Goal: Navigation & Orientation: Find specific page/section

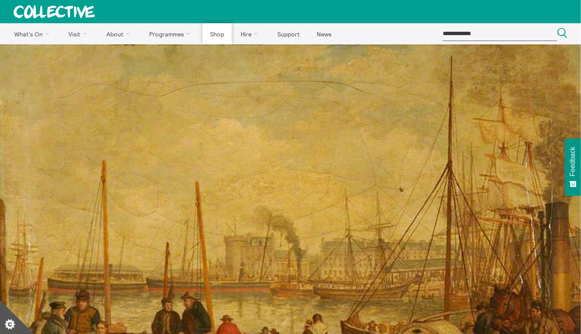
click at [215, 35] on link "Shop" at bounding box center [217, 33] width 29 height 21
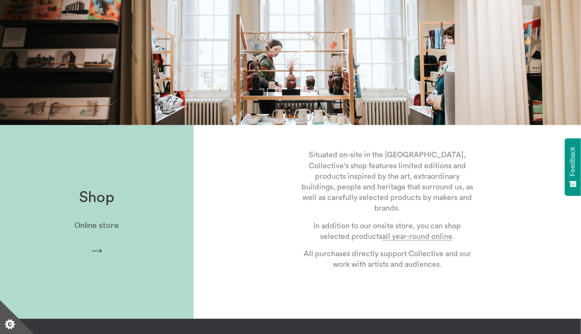
scroll to position [107, 0]
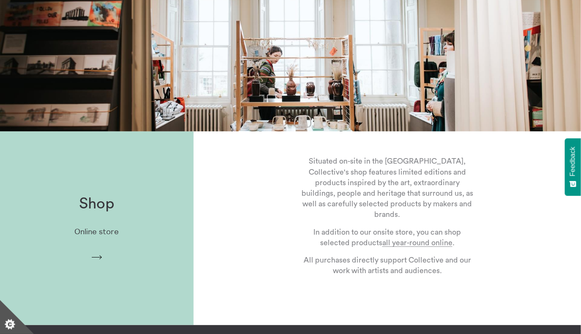
click at [93, 213] on div "Shop Online store Arrow" at bounding box center [97, 228] width 194 height 93
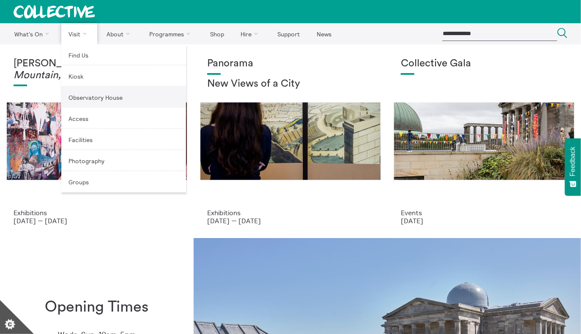
click at [99, 98] on link "Observatory House" at bounding box center [123, 97] width 125 height 21
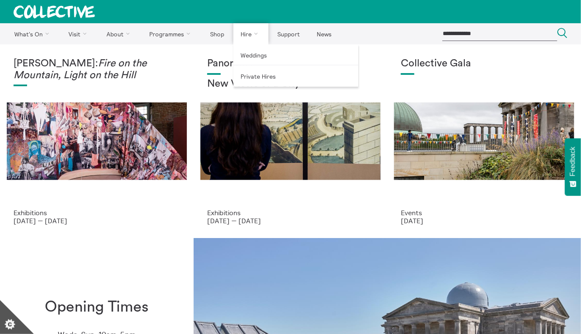
click at [240, 36] on link "Hire" at bounding box center [251, 33] width 36 height 21
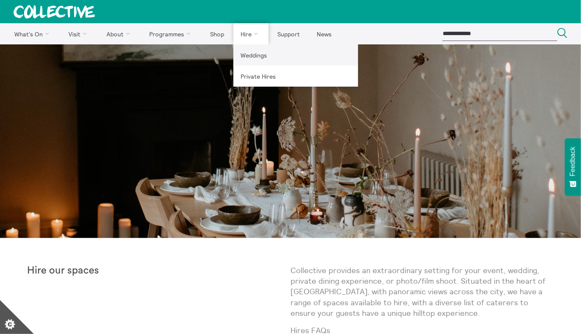
click at [254, 56] on link "Weddings" at bounding box center [295, 54] width 125 height 21
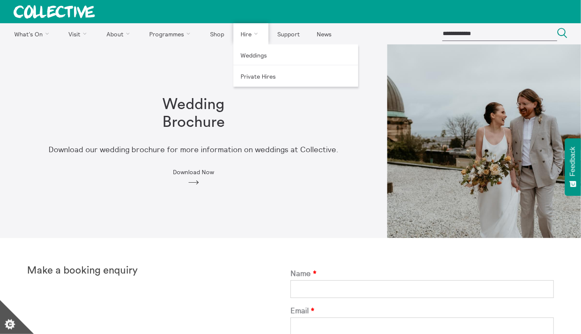
click at [244, 34] on link "Hire" at bounding box center [251, 33] width 36 height 21
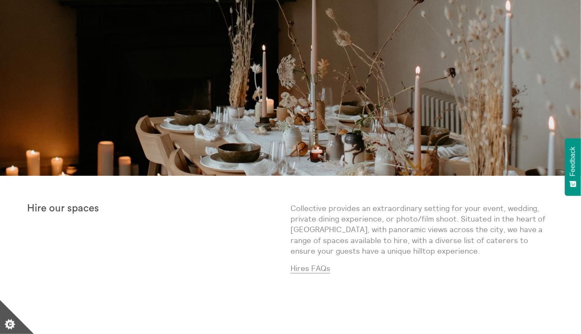
scroll to position [42, 0]
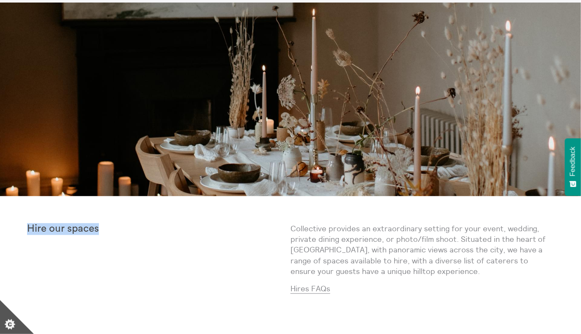
drag, startPoint x: 107, startPoint y: 229, endPoint x: 24, endPoint y: 227, distance: 83.3
copy p "Hire our spaces"
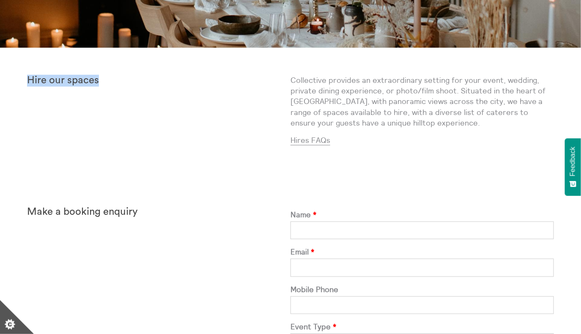
scroll to position [204, 0]
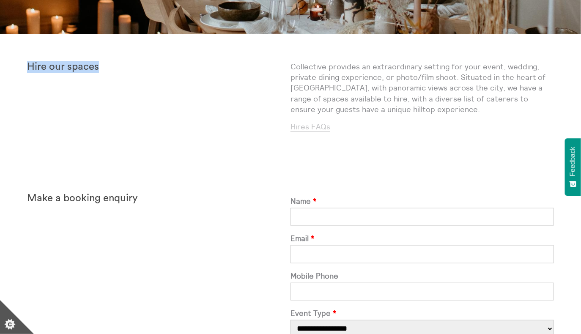
click at [304, 126] on link "Hires FAQs" at bounding box center [310, 127] width 40 height 10
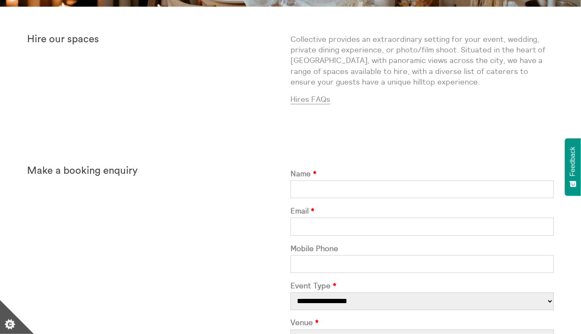
scroll to position [235, 0]
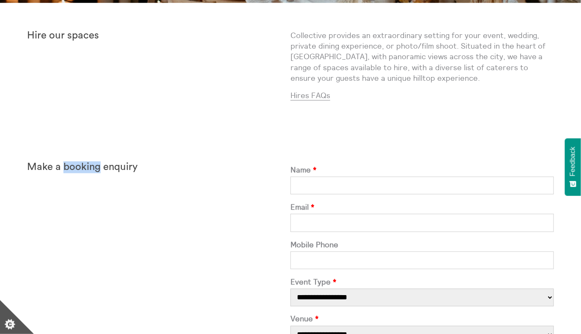
drag, startPoint x: 64, startPoint y: 169, endPoint x: 101, endPoint y: 167, distance: 36.4
click at [101, 168] on strong "Make a booking enquiry" at bounding box center [82, 167] width 111 height 10
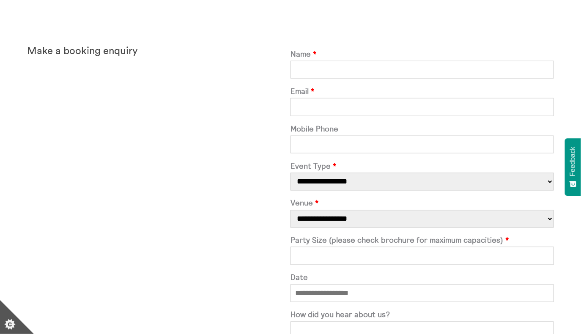
scroll to position [365, 0]
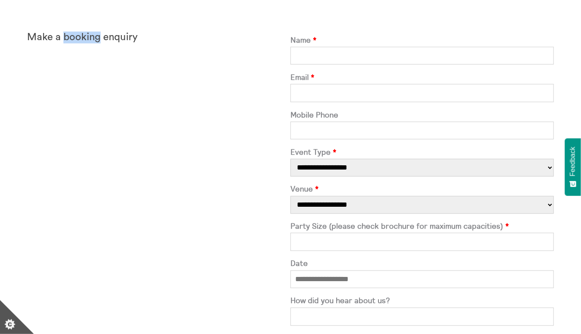
drag, startPoint x: 63, startPoint y: 35, endPoint x: 99, endPoint y: 38, distance: 35.6
click at [99, 38] on strong "Make a booking enquiry" at bounding box center [82, 37] width 111 height 10
copy strong "booking"
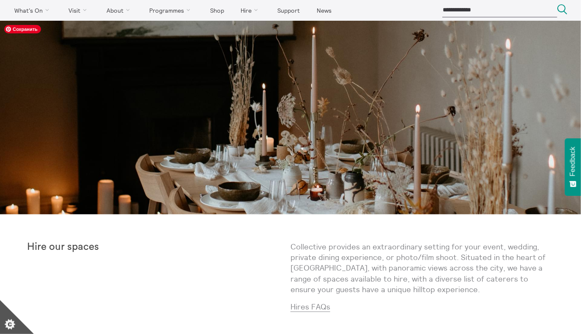
scroll to position [0, 0]
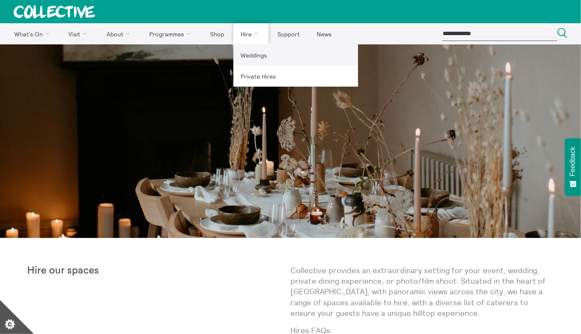
click at [250, 53] on link "Weddings" at bounding box center [295, 54] width 125 height 21
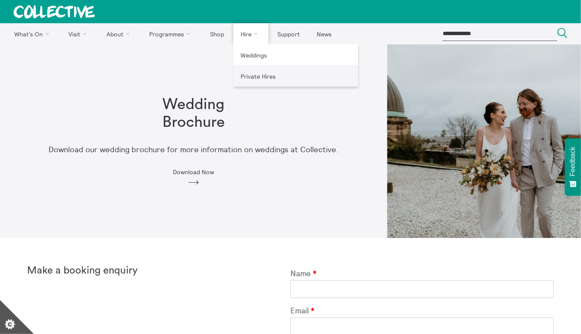
click at [252, 74] on link "Private Hires" at bounding box center [295, 76] width 125 height 21
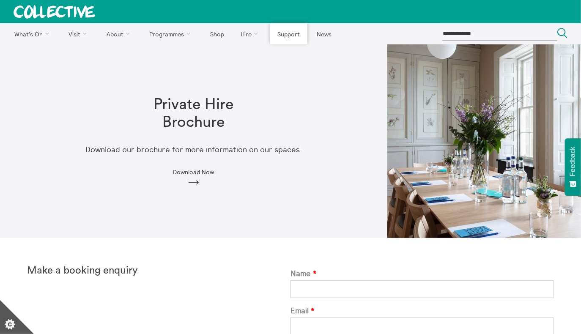
click at [287, 37] on link "Support" at bounding box center [288, 33] width 37 height 21
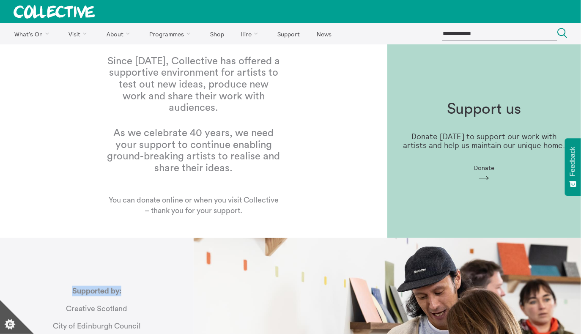
drag, startPoint x: 72, startPoint y: 292, endPoint x: 133, endPoint y: 287, distance: 61.5
click at [133, 288] on div "Supported by: Creative Scotland City of Edinburgh Council We are signed up to t…" at bounding box center [97, 334] width 194 height 125
copy strong "Supported by:"
click at [316, 36] on link "News" at bounding box center [324, 33] width 30 height 21
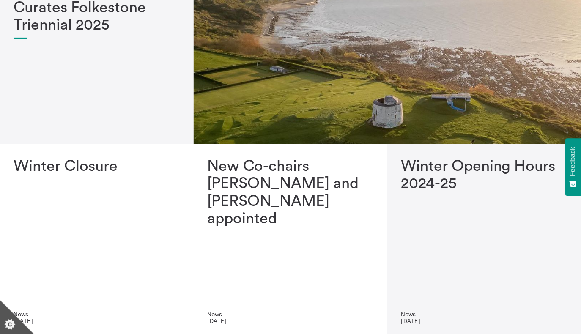
scroll to position [60, 0]
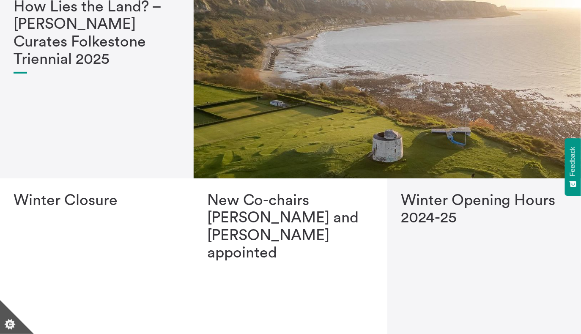
click at [111, 103] on div "How Lies the Land? – [PERSON_NAME] Curates Folkestone Triennial 2025" at bounding box center [97, 78] width 167 height 160
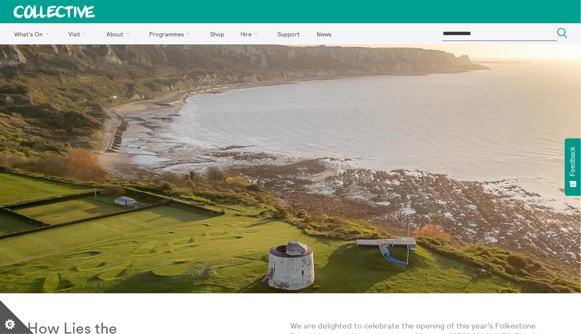
click at [504, 33] on input "search" at bounding box center [499, 34] width 115 height 14
click at [563, 30] on icon "Search" at bounding box center [562, 33] width 10 height 10
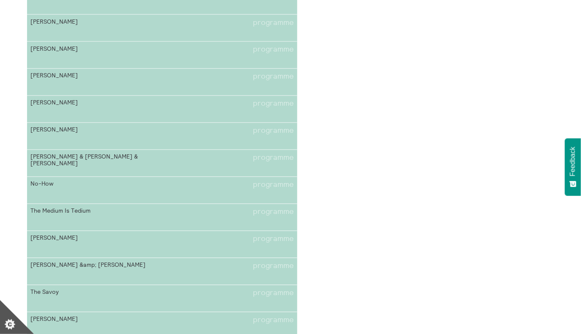
scroll to position [5935, 0]
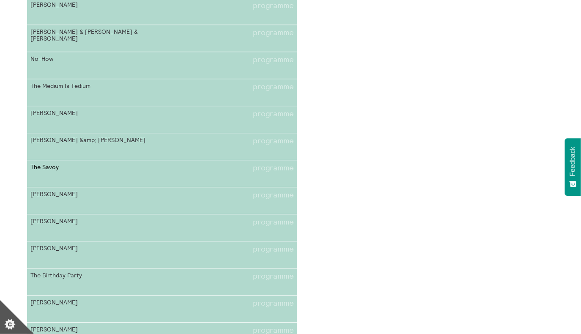
click at [165, 170] on li "The Savoy programme" at bounding box center [161, 168] width 263 height 9
